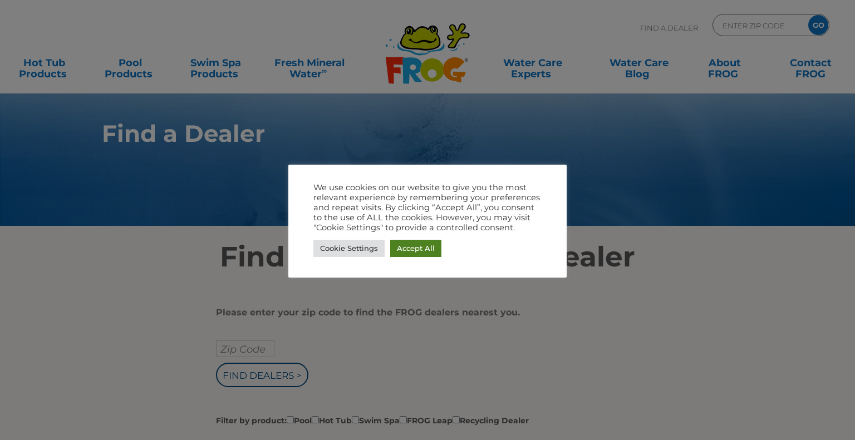
click at [410, 243] on link "Accept All" at bounding box center [415, 248] width 51 height 17
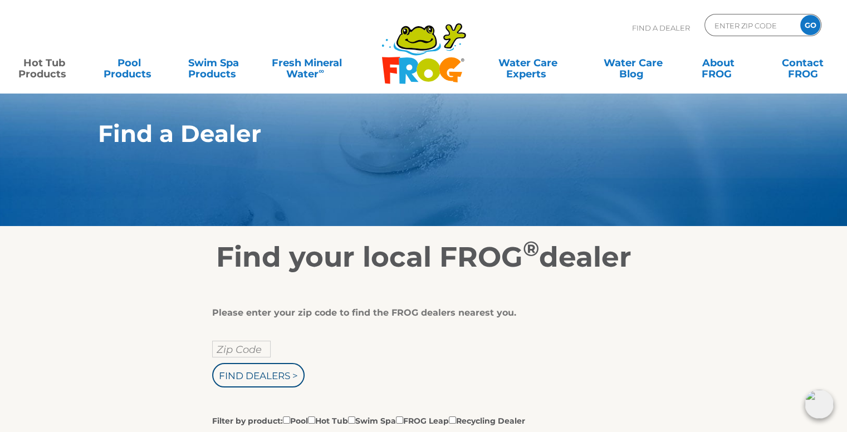
click at [48, 70] on link "Hot Tub Products" at bounding box center [44, 63] width 66 height 22
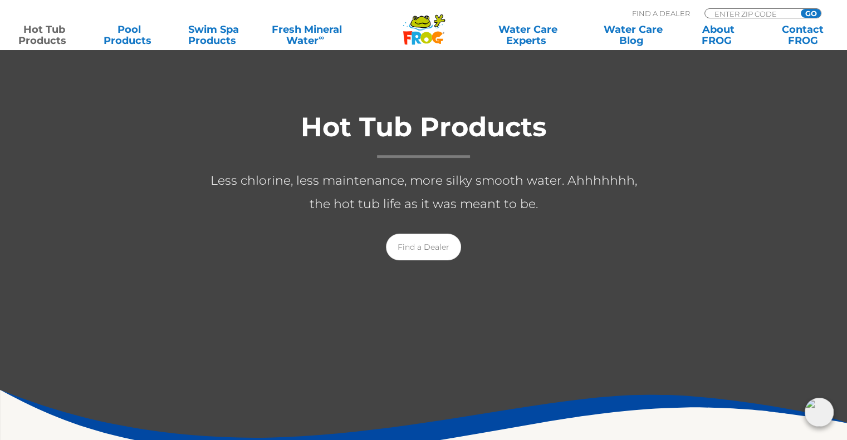
scroll to position [223, 0]
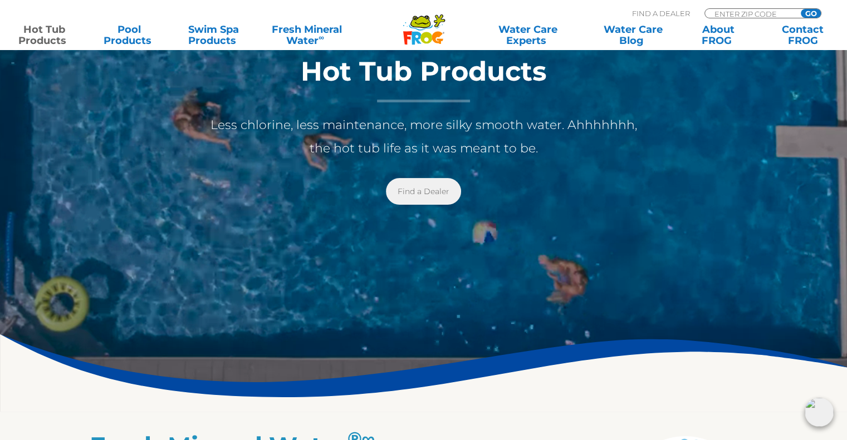
click at [412, 191] on link "Find a Dealer" at bounding box center [423, 191] width 75 height 27
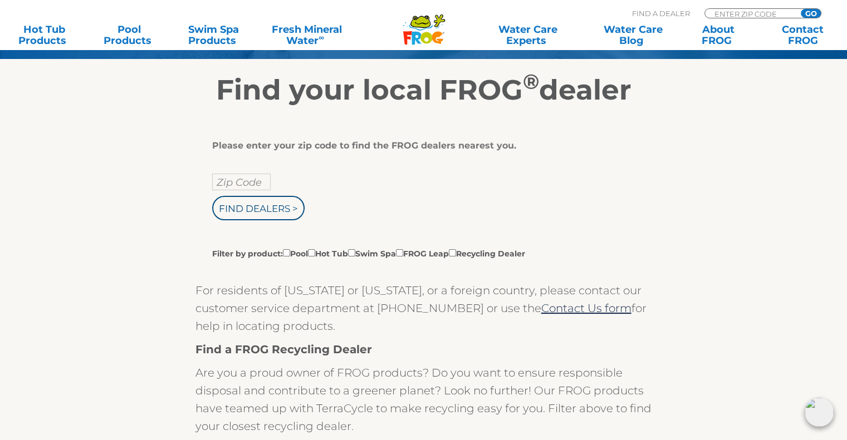
scroll to position [223, 0]
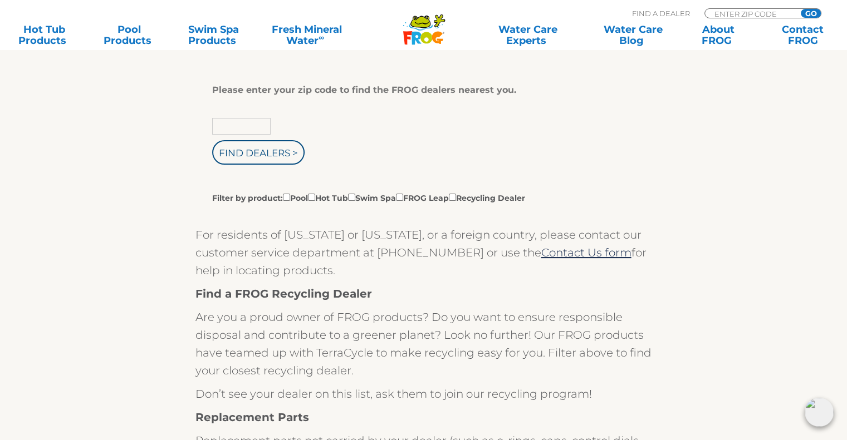
click at [245, 127] on input "text" at bounding box center [241, 126] width 58 height 17
type input "34772"
click at [243, 155] on input "Find Dealers >" at bounding box center [258, 152] width 92 height 25
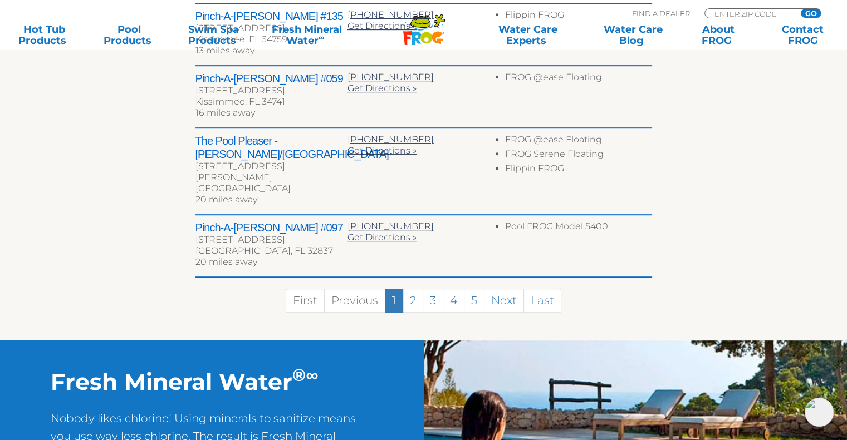
scroll to position [668, 0]
